Goal: Browse casually

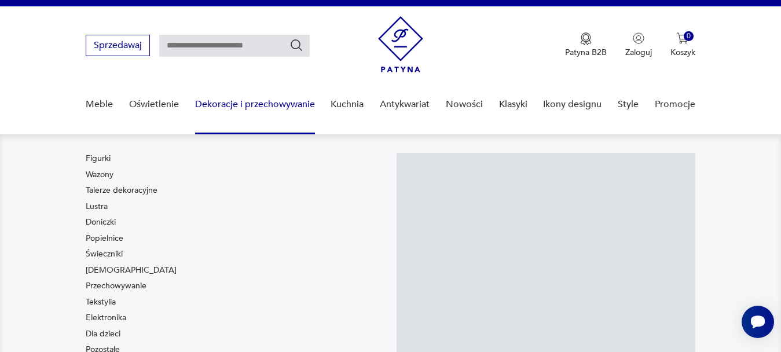
click at [243, 121] on link "Dekoracje i przechowywanie" at bounding box center [255, 104] width 120 height 45
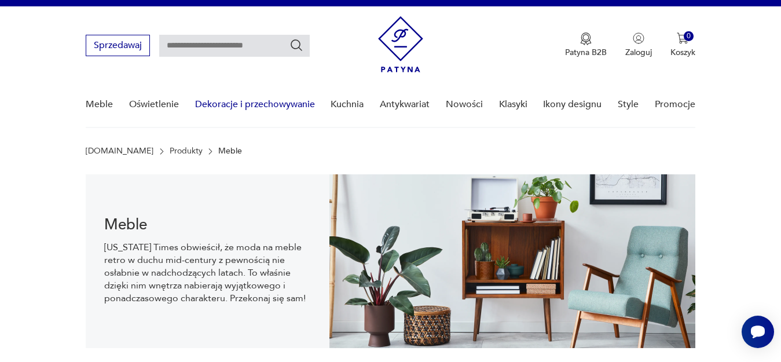
click at [243, 121] on link "Dekoracje i przechowywanie" at bounding box center [255, 104] width 120 height 45
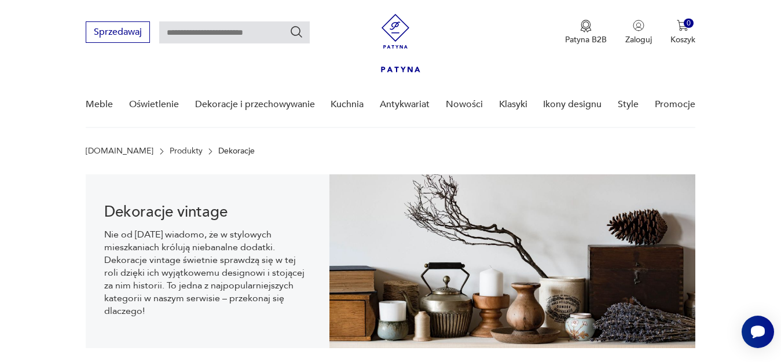
scroll to position [307, 0]
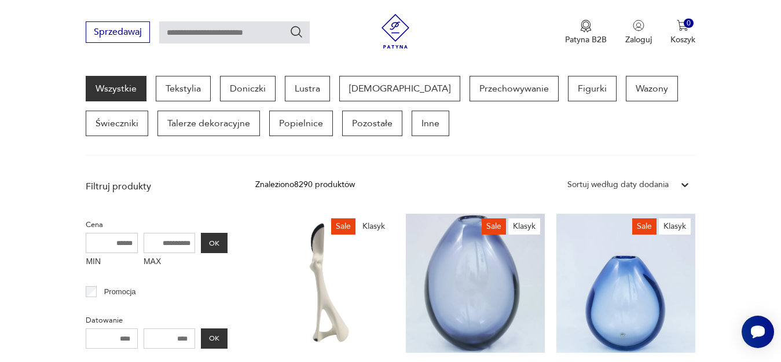
click at [213, 151] on div "Wszystkie Tekstylia Doniczki Lustra [DEMOGRAPHIC_DATA] Przechowywanie Figurki W…" at bounding box center [390, 116] width 609 height 80
click at [343, 226] on link "Sale Klasyk Figurka „Zając”, proj. [PERSON_NAME], [PERSON_NAME], 1956, re-edycj…" at bounding box center [324, 340] width 139 height 252
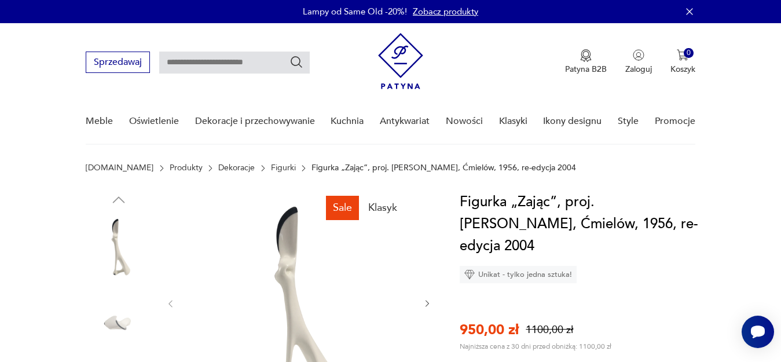
click at [428, 307] on icon "button" at bounding box center [428, 304] width 10 height 10
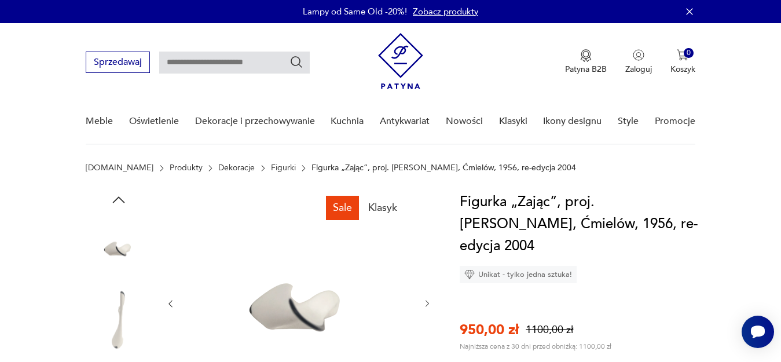
click at [428, 307] on icon "button" at bounding box center [428, 304] width 10 height 10
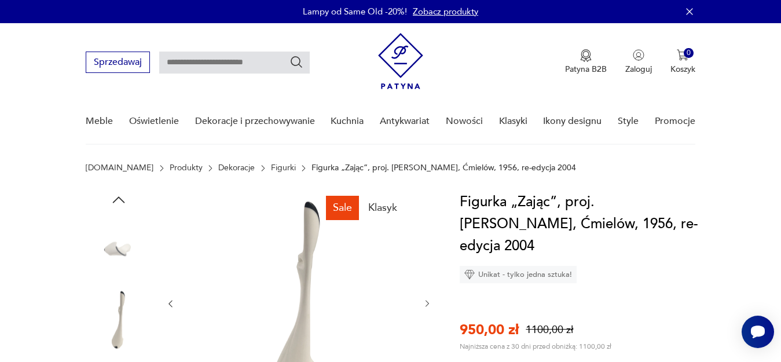
click at [428, 307] on icon "button" at bounding box center [428, 304] width 10 height 10
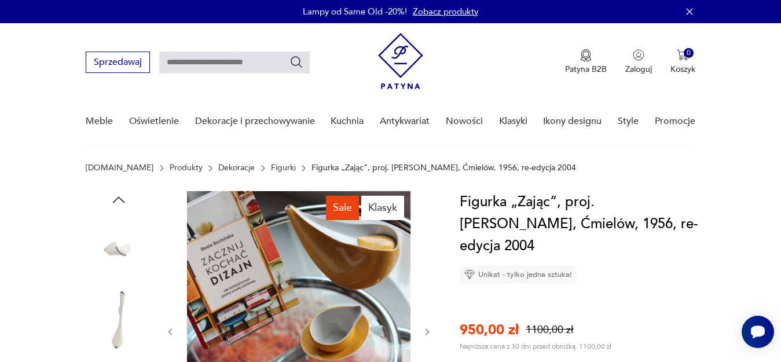
click at [428, 307] on div at bounding box center [299, 331] width 266 height 281
click at [426, 335] on icon "button" at bounding box center [428, 332] width 10 height 10
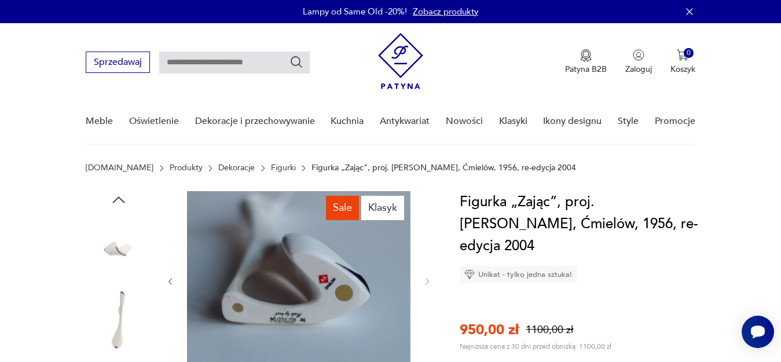
click at [427, 282] on icon "button" at bounding box center [427, 281] width 3 height 7
click at [271, 165] on link "Figurki" at bounding box center [283, 167] width 25 height 9
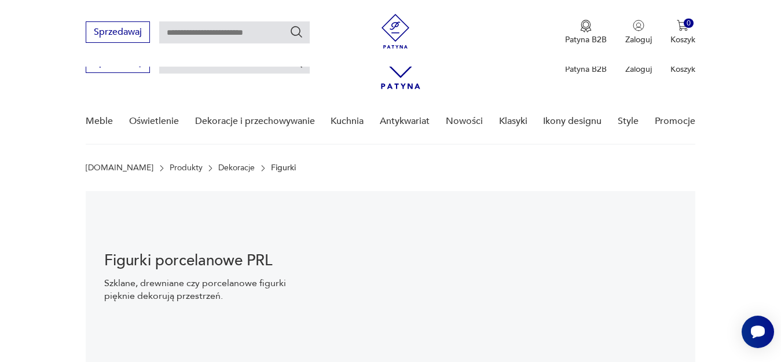
scroll to position [115, 0]
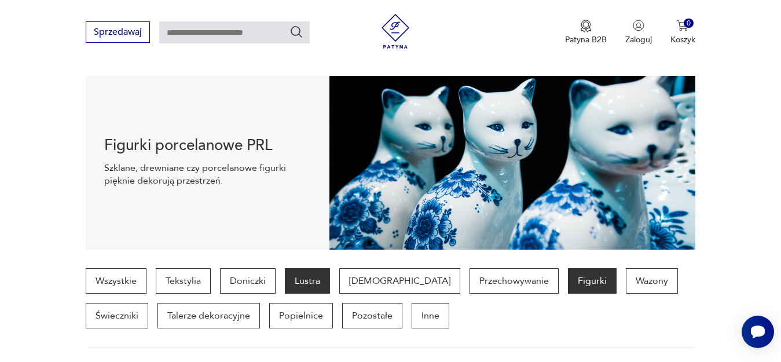
click at [312, 279] on p "Lustra" at bounding box center [307, 280] width 45 height 25
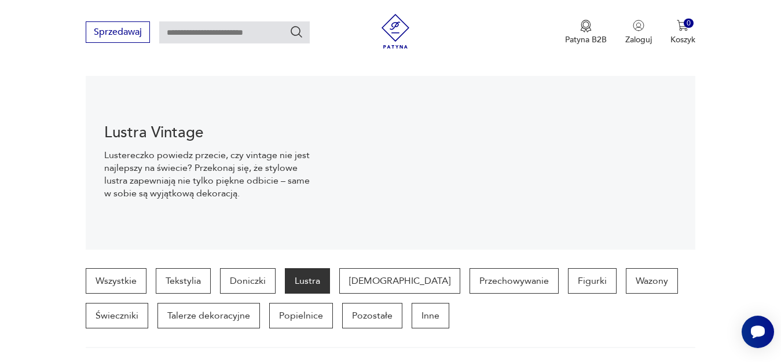
scroll to position [307, 0]
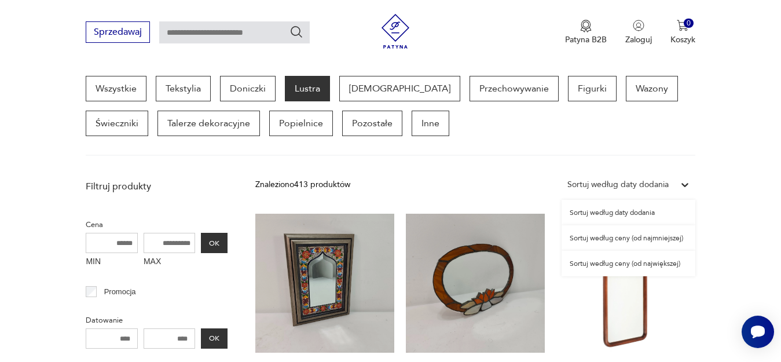
click at [688, 188] on icon at bounding box center [685, 185] width 12 height 12
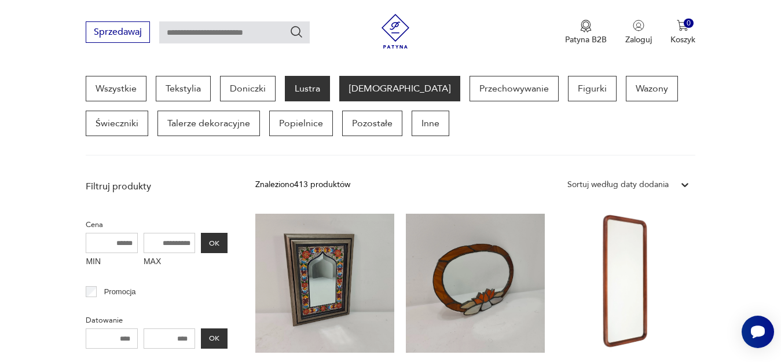
click at [353, 86] on p "[DEMOGRAPHIC_DATA]" at bounding box center [399, 88] width 121 height 25
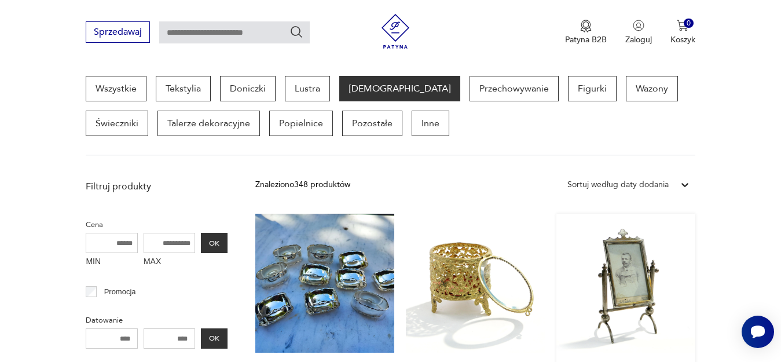
click at [624, 292] on link "Secesyjna, [PERSON_NAME], ok. 1900 r. 860,00 zł" at bounding box center [625, 323] width 139 height 219
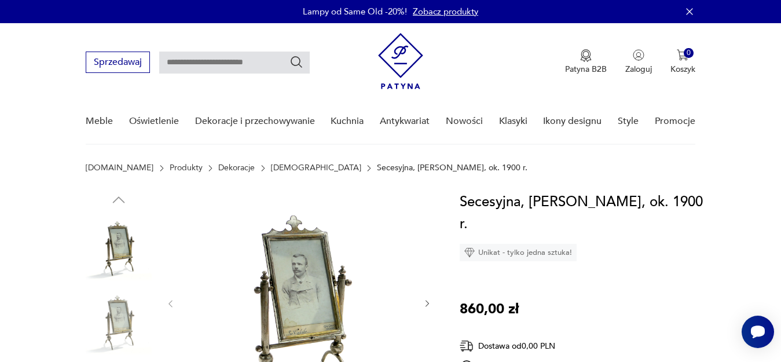
click at [426, 303] on icon "button" at bounding box center [428, 304] width 10 height 10
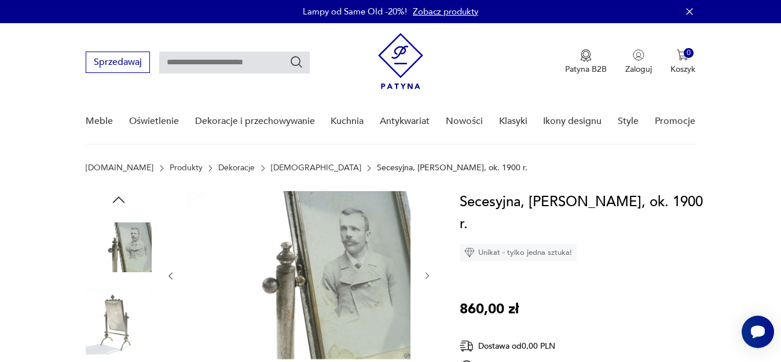
click at [426, 303] on div at bounding box center [299, 276] width 266 height 170
click at [427, 275] on icon "button" at bounding box center [428, 276] width 10 height 10
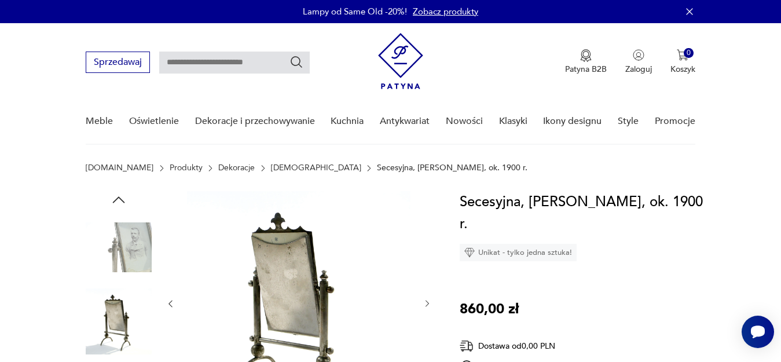
click at [424, 301] on icon "button" at bounding box center [428, 304] width 10 height 10
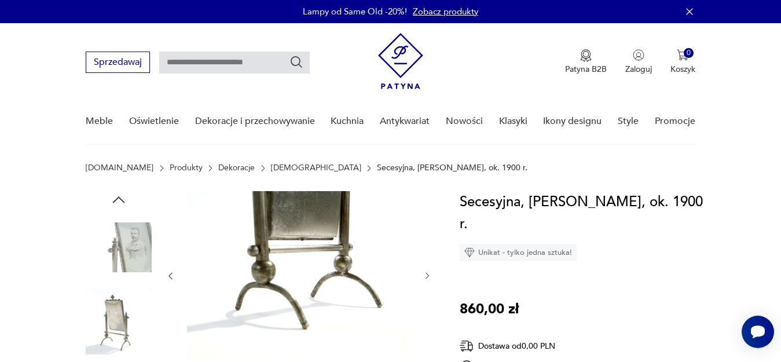
click at [426, 277] on icon "button" at bounding box center [428, 276] width 10 height 10
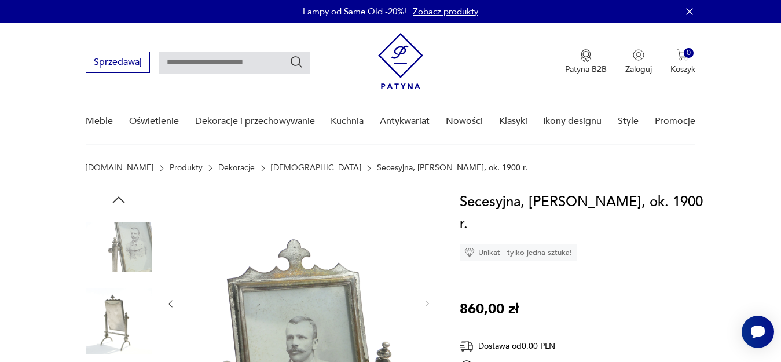
click at [427, 302] on icon "button" at bounding box center [428, 304] width 10 height 10
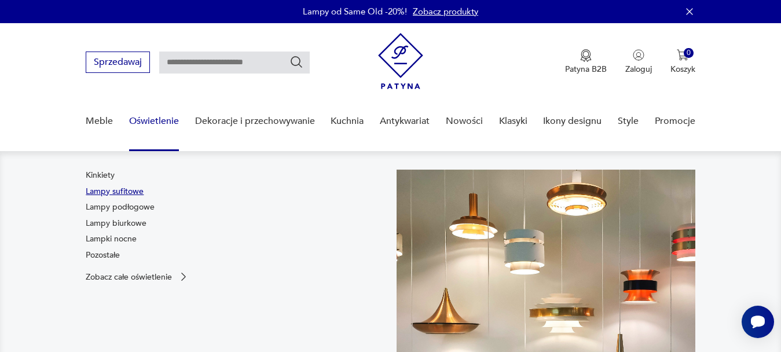
click at [123, 194] on link "Lampy sufitowe" at bounding box center [115, 192] width 58 height 12
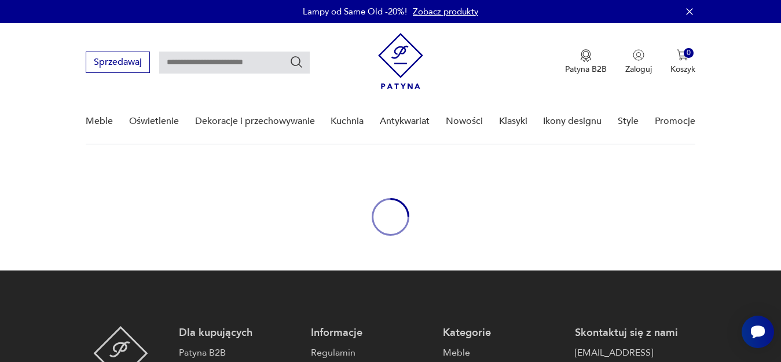
click at [123, 194] on div "oval-loading" at bounding box center [390, 216] width 781 height 107
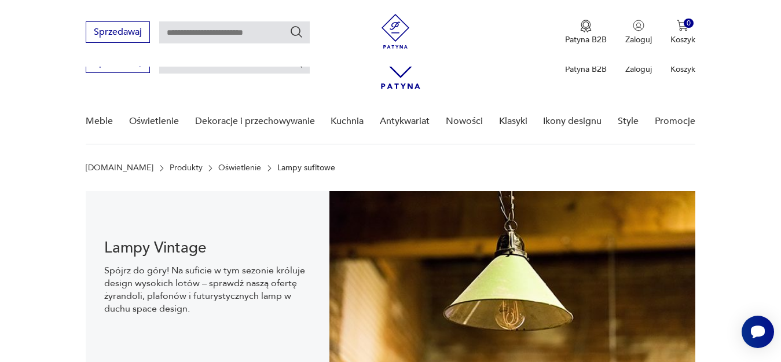
scroll to position [115, 0]
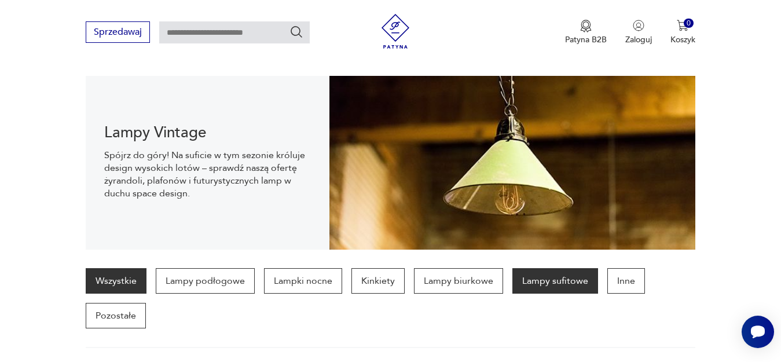
click at [107, 276] on link "Wszystkie" at bounding box center [116, 280] width 61 height 25
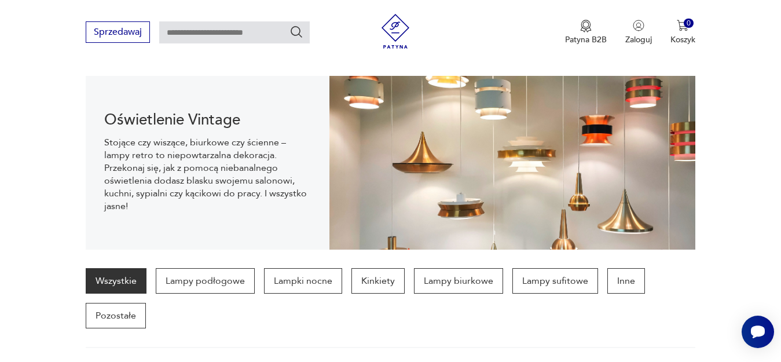
click at [107, 276] on link "Wszystkie" at bounding box center [116, 280] width 61 height 25
click at [437, 163] on img at bounding box center [511, 163] width 365 height 174
click at [629, 276] on p "Inne" at bounding box center [626, 280] width 38 height 25
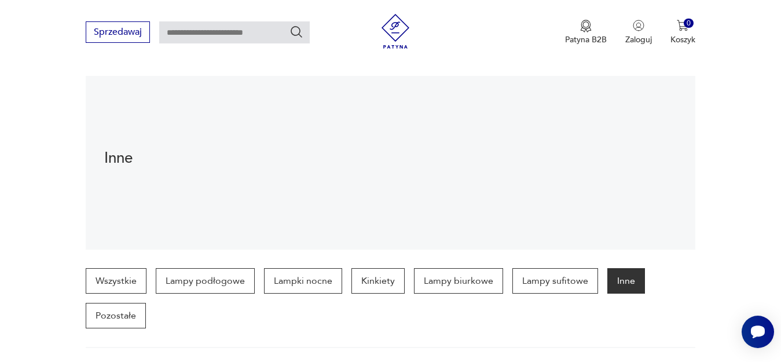
scroll to position [307, 0]
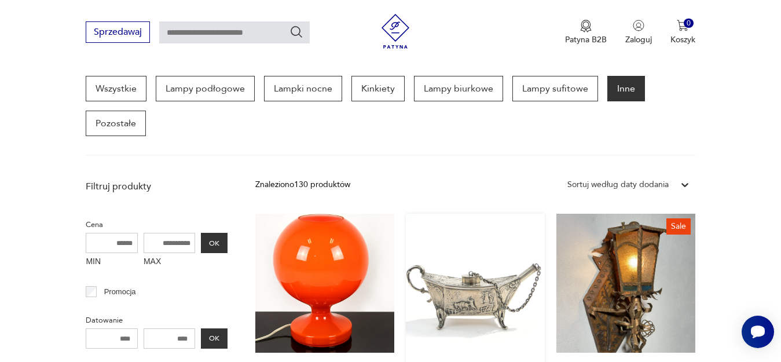
click at [475, 290] on link "Stołowa lampa oliwna XIX wiek [DEMOGRAPHIC_DATA], [GEOGRAPHIC_DATA] 2700,00 zł" at bounding box center [475, 330] width 139 height 233
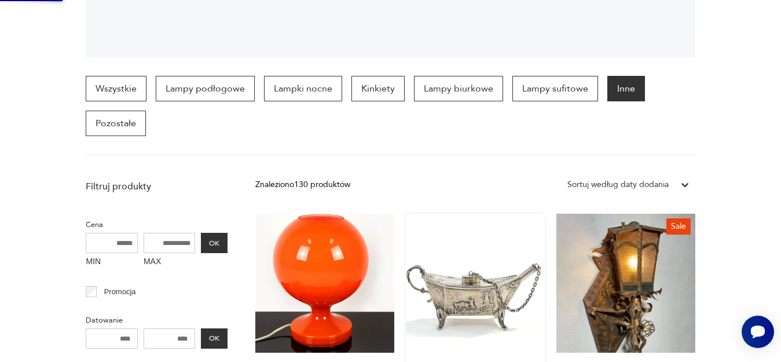
scroll to position [0, 0]
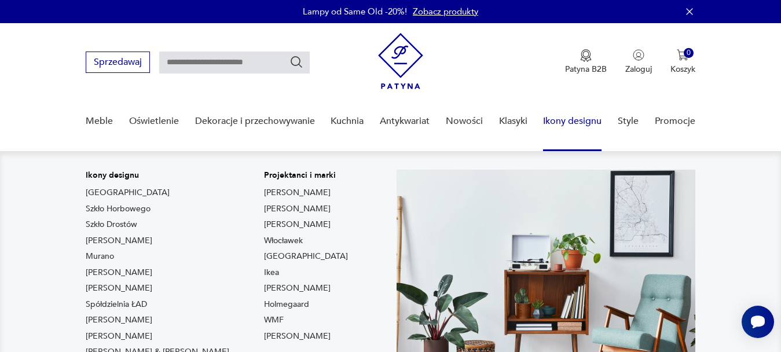
click at [572, 120] on link "Ikony designu" at bounding box center [572, 121] width 58 height 45
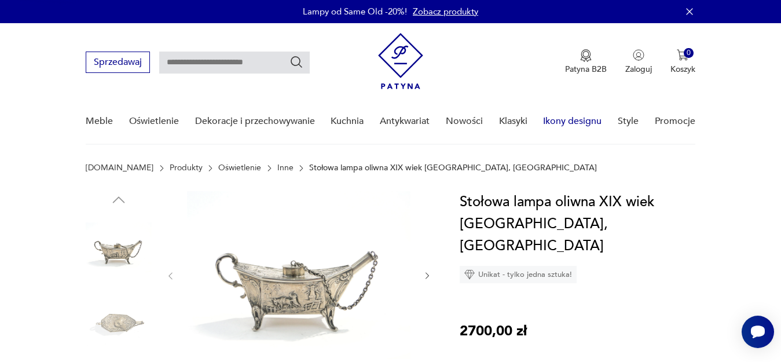
click at [572, 120] on link "Ikony designu" at bounding box center [572, 121] width 58 height 45
click at [514, 120] on link "Klasyki" at bounding box center [513, 121] width 28 height 45
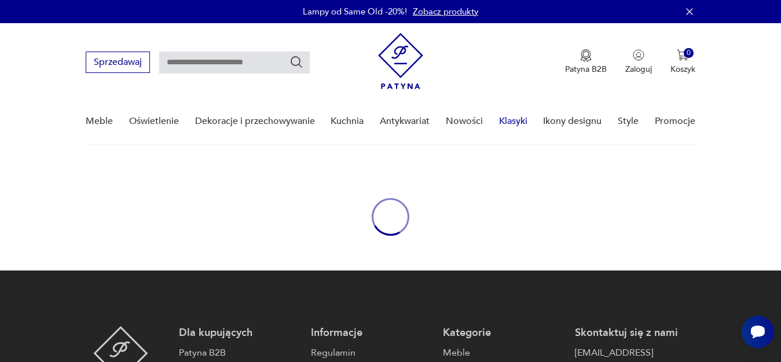
click at [514, 120] on link "Klasyki" at bounding box center [513, 121] width 28 height 45
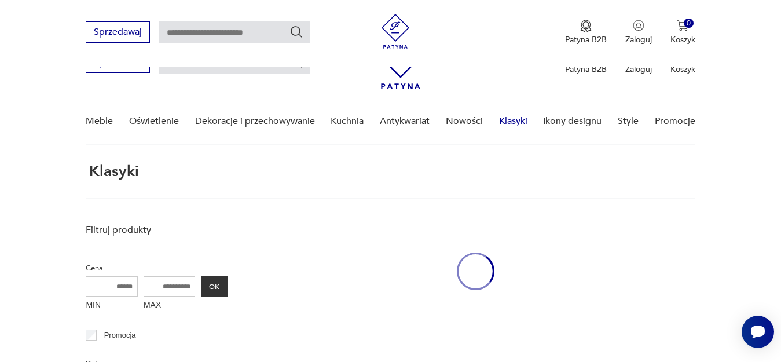
scroll to position [150, 0]
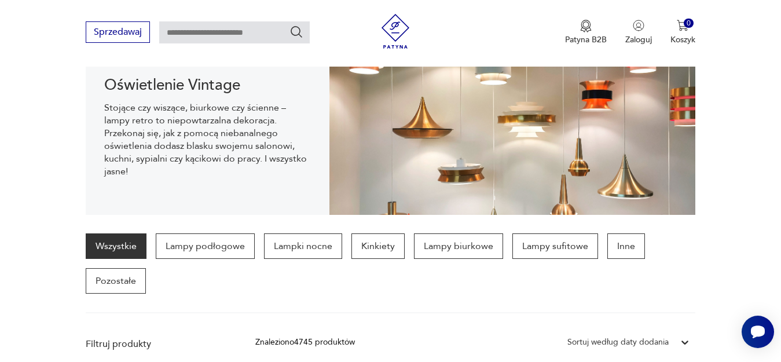
scroll to position [115, 0]
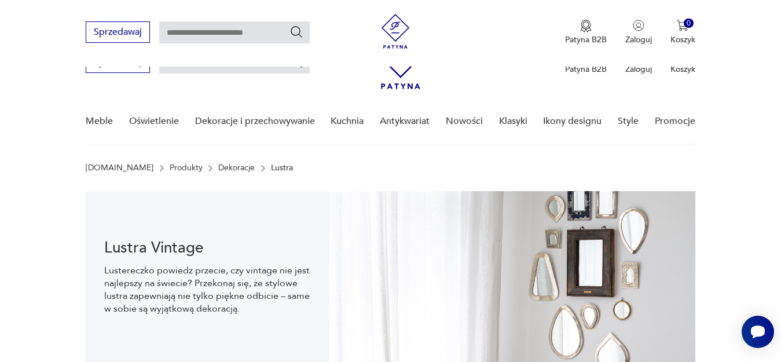
scroll to position [307, 0]
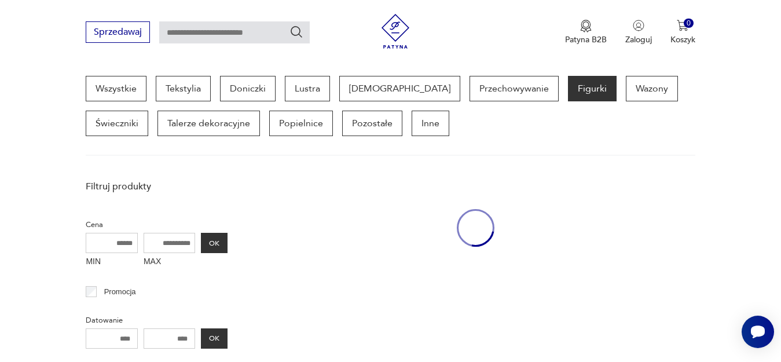
scroll to position [115, 0]
